Goal: Check status

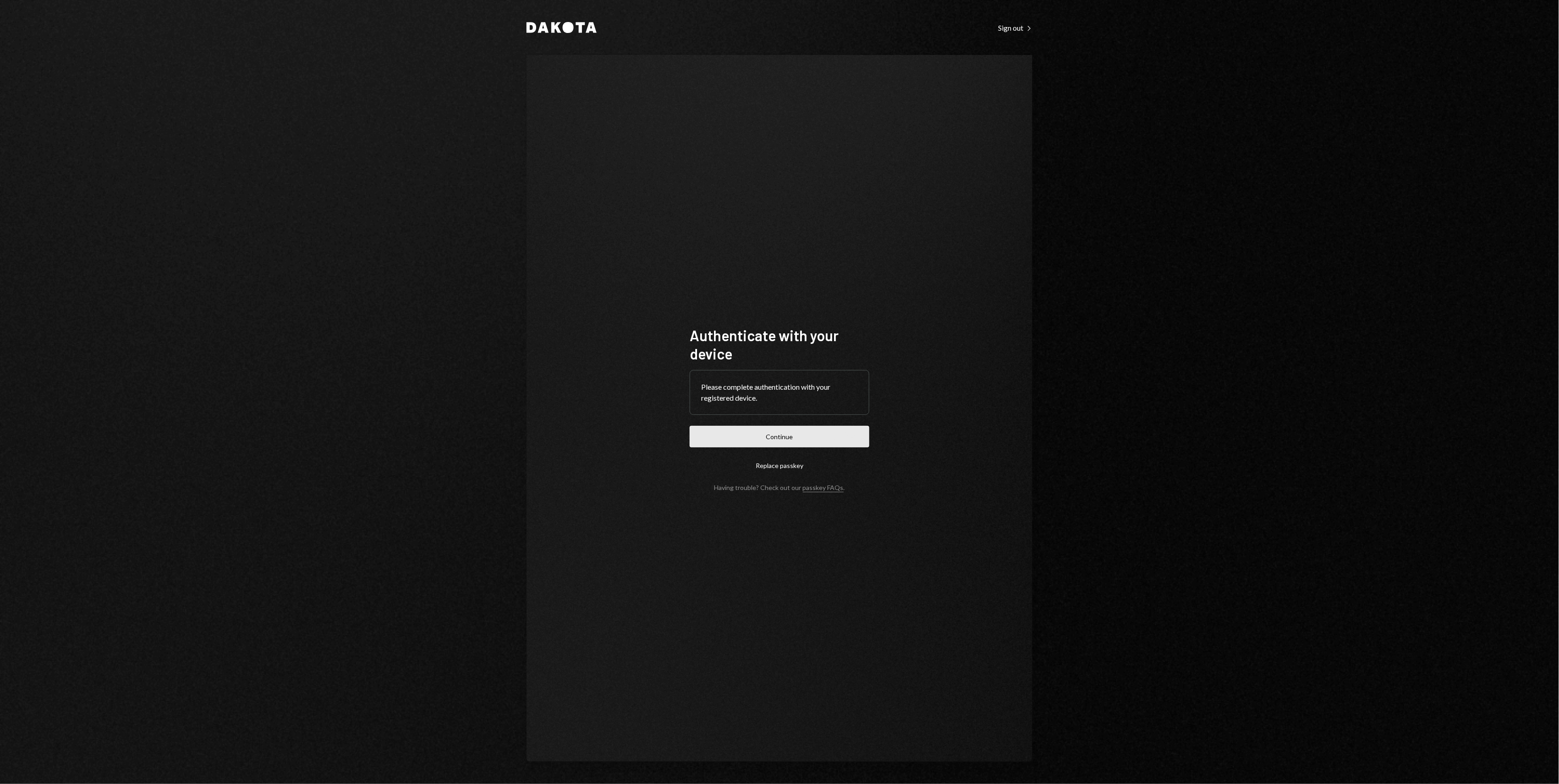
click at [752, 431] on button "Continue" at bounding box center [780, 437] width 180 height 22
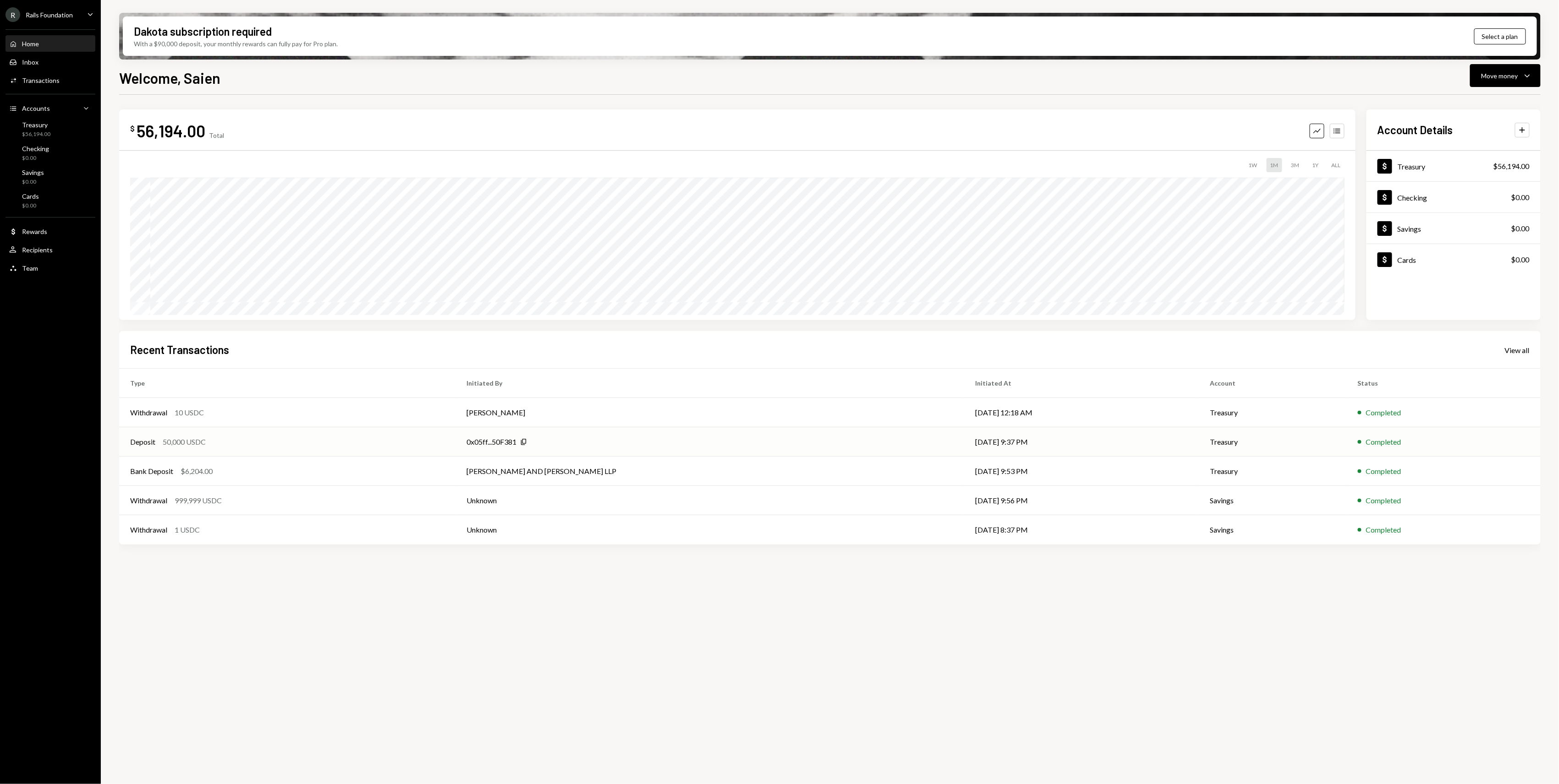
click at [269, 437] on div "Deposit 50,000 USDC" at bounding box center [287, 442] width 314 height 11
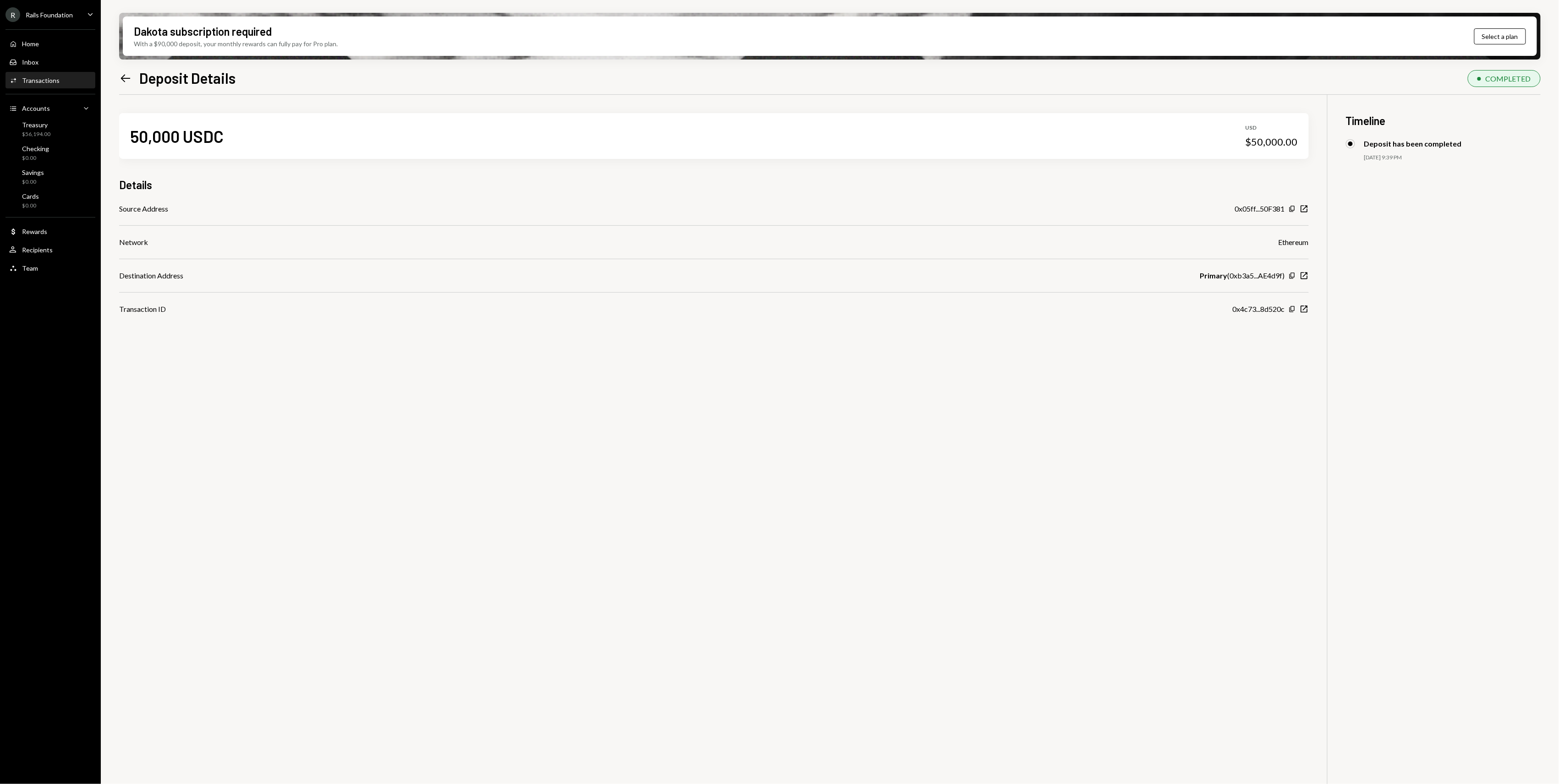
click at [689, 509] on div "50,000 USDC USD $50,000.00 Details Source Address 0x05ff...50F381 Copy New Wind…" at bounding box center [830, 487] width 1422 height 784
click at [126, 80] on icon "Left Arrow" at bounding box center [125, 78] width 13 height 13
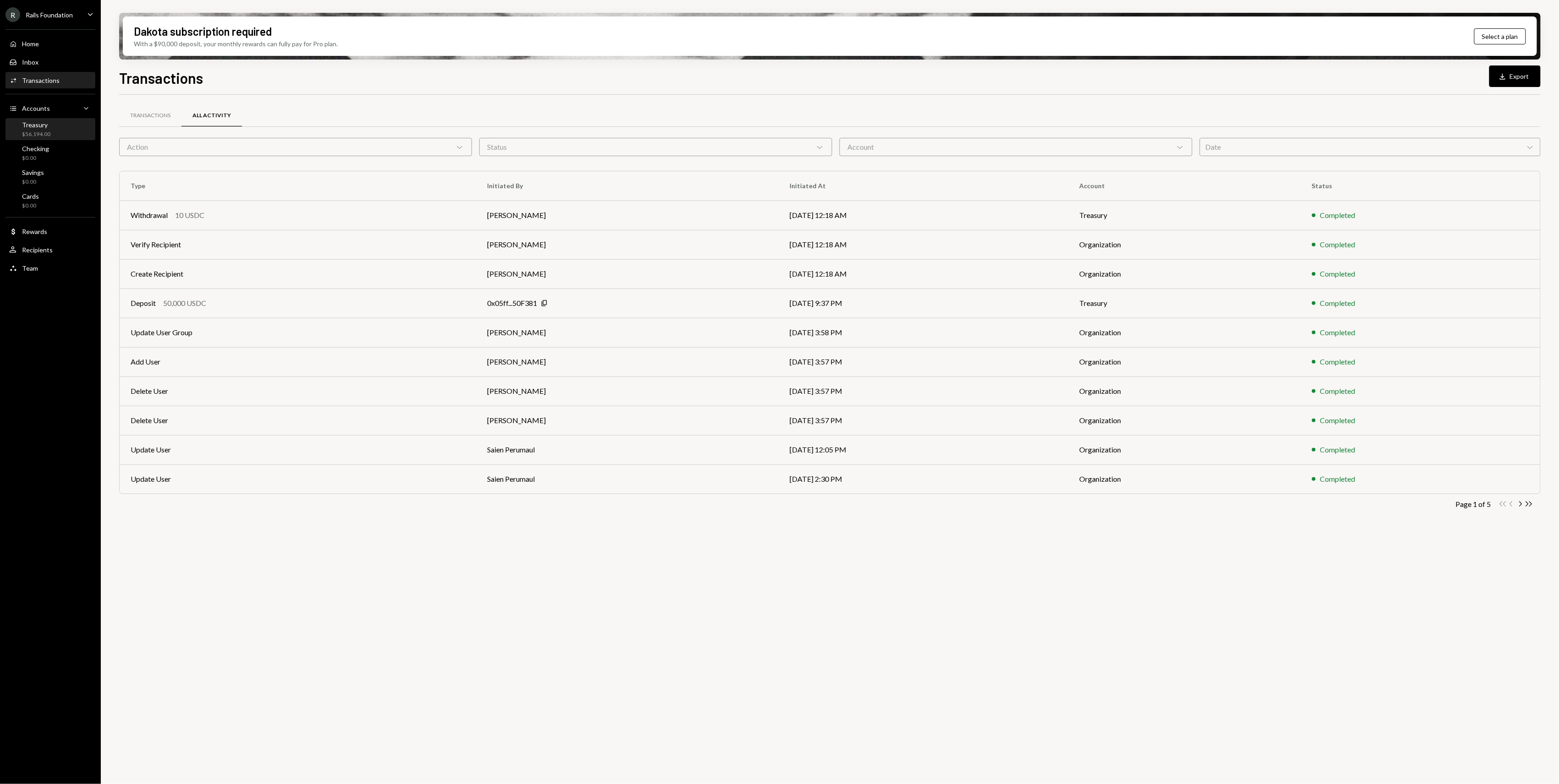
click at [61, 127] on div "Treasury $56,194.00" at bounding box center [50, 129] width 82 height 18
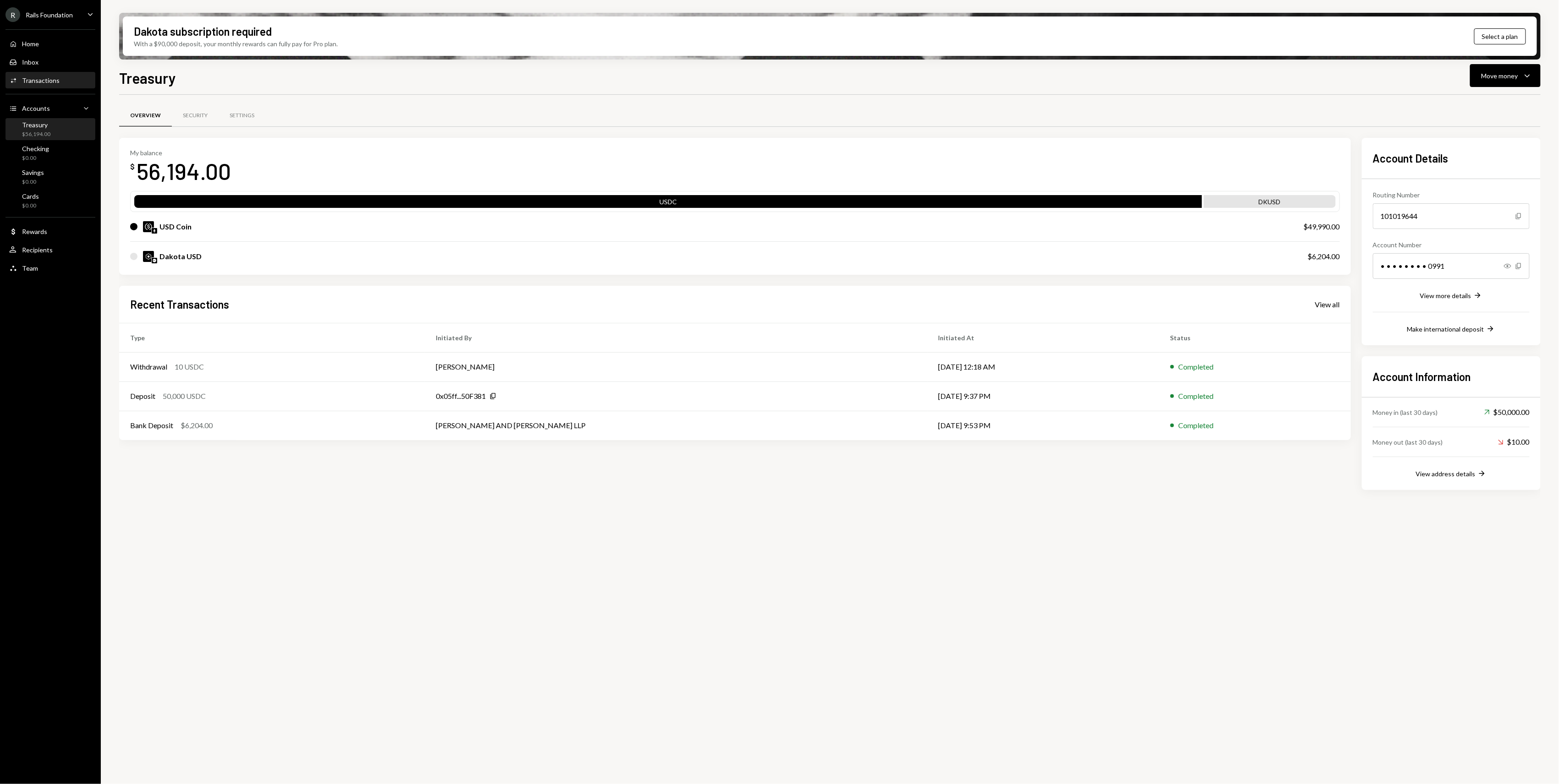
click at [77, 84] on div "Activities Transactions" at bounding box center [50, 80] width 82 height 8
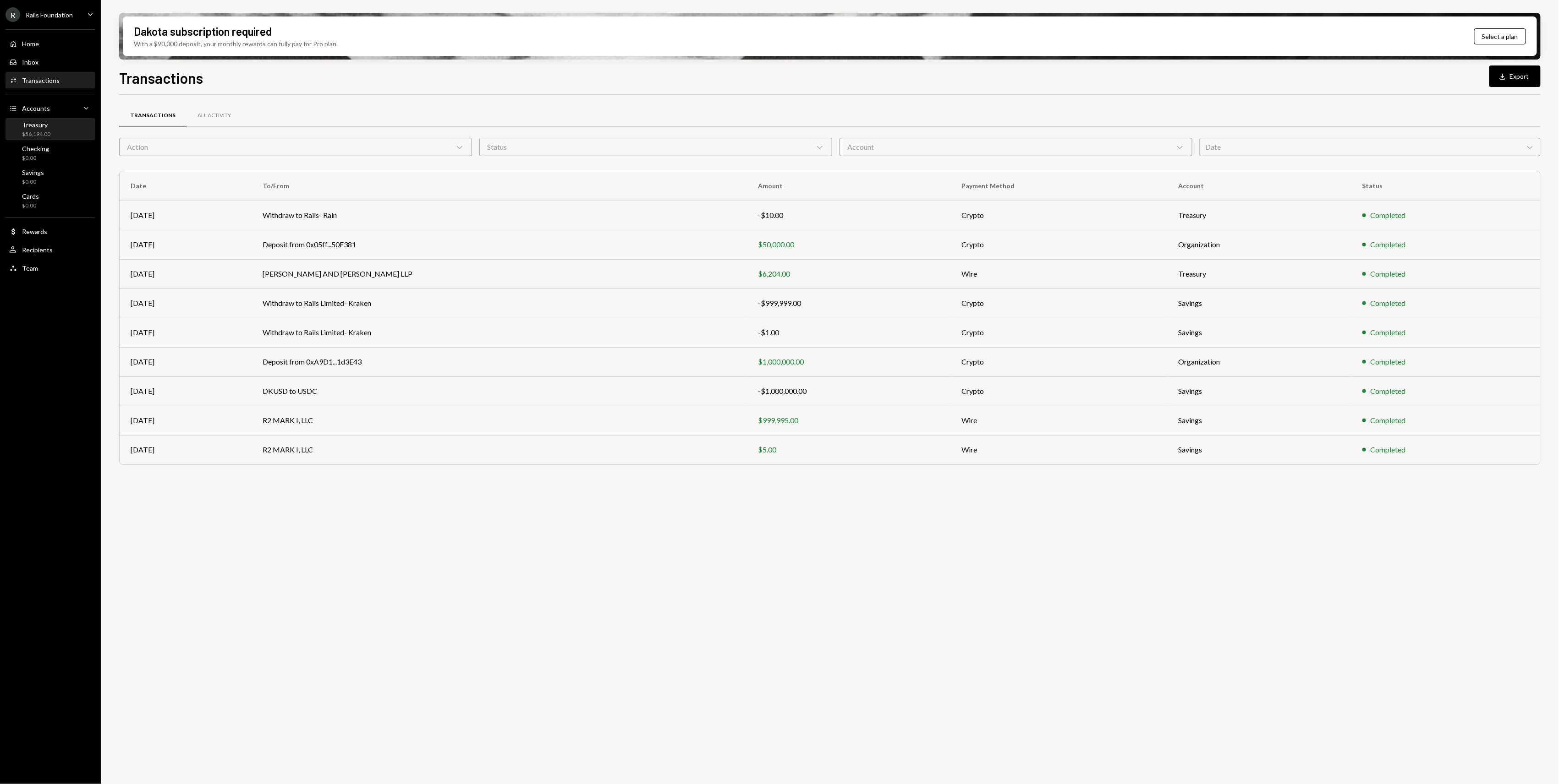
click at [59, 129] on div "Treasury $56,194.00" at bounding box center [50, 129] width 82 height 18
